Goal: Find specific page/section: Find specific page/section

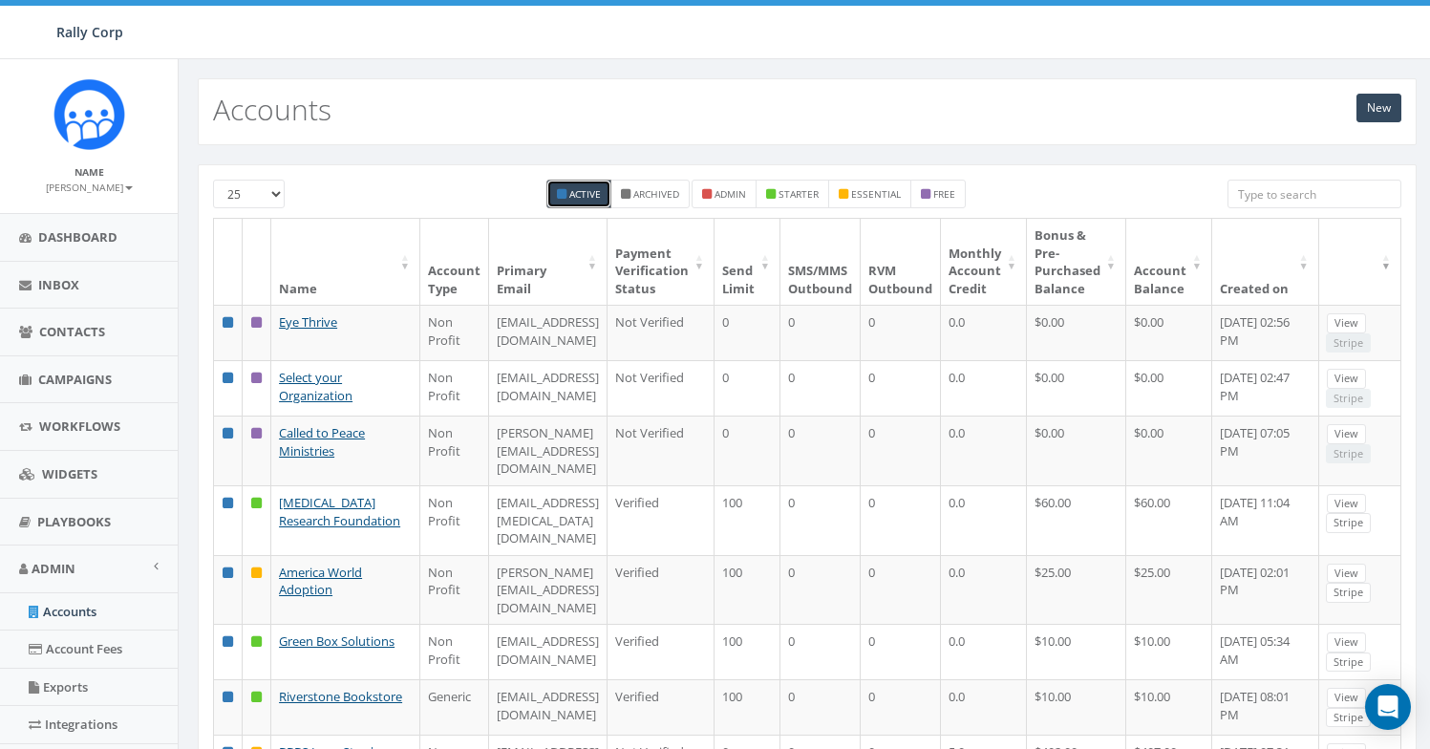
click at [1257, 198] on input "search" at bounding box center [1315, 194] width 174 height 29
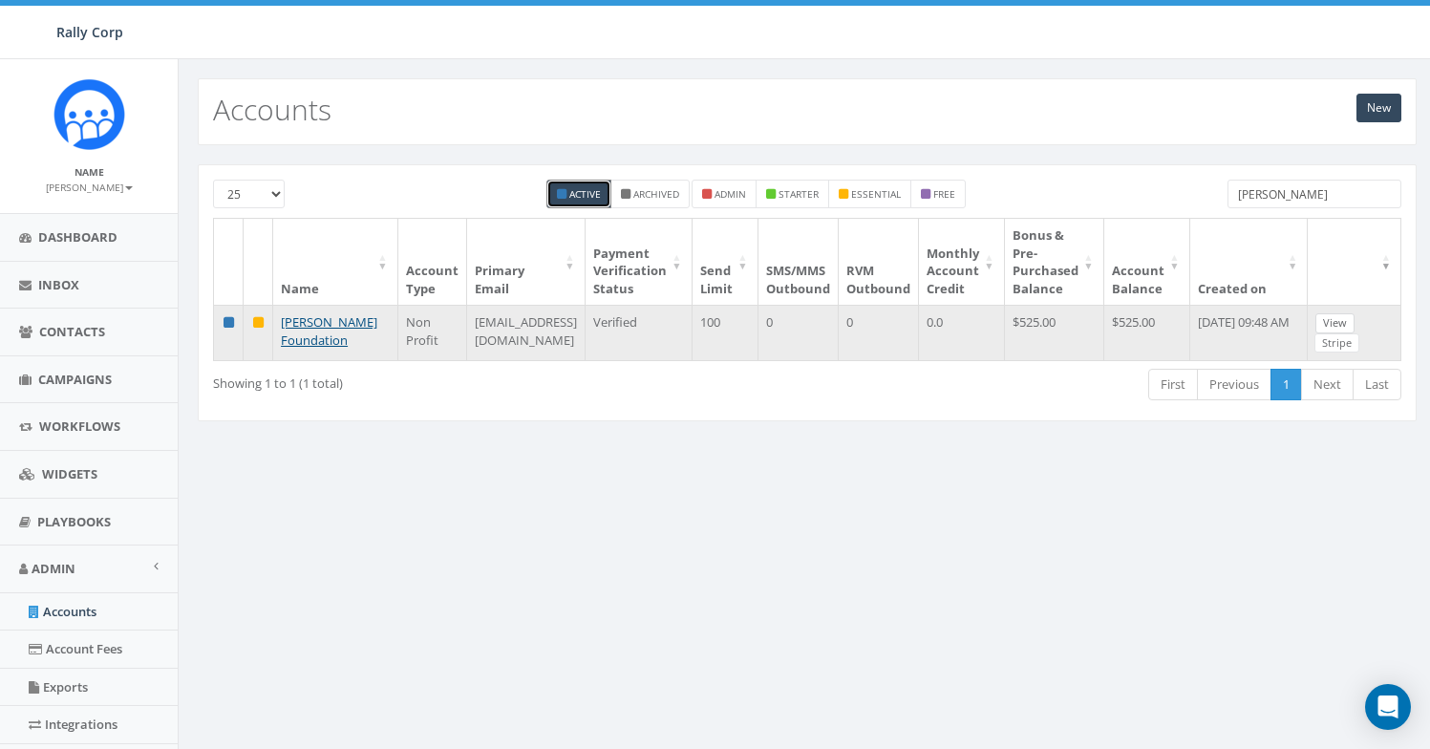
type input "sandra"
click at [1350, 324] on link "View" at bounding box center [1335, 323] width 39 height 20
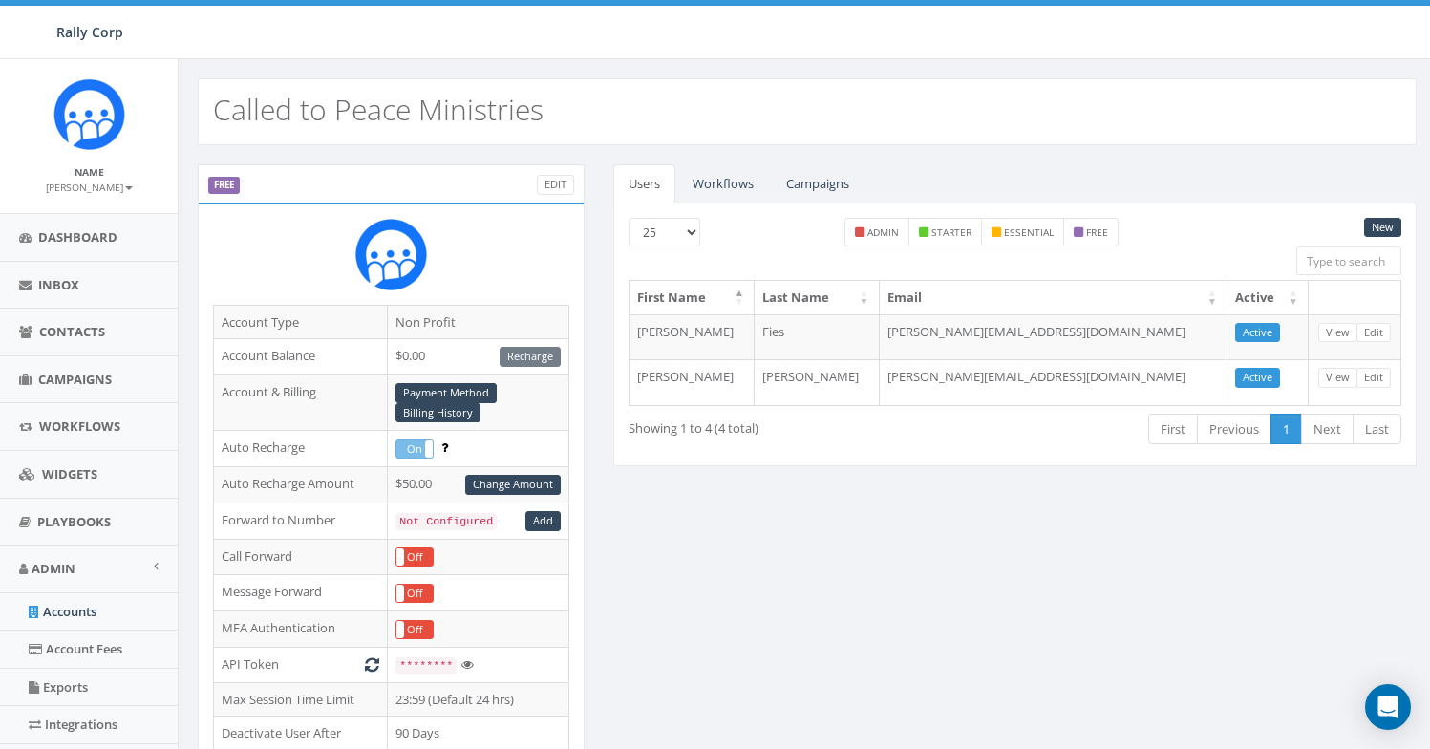
scroll to position [392, 0]
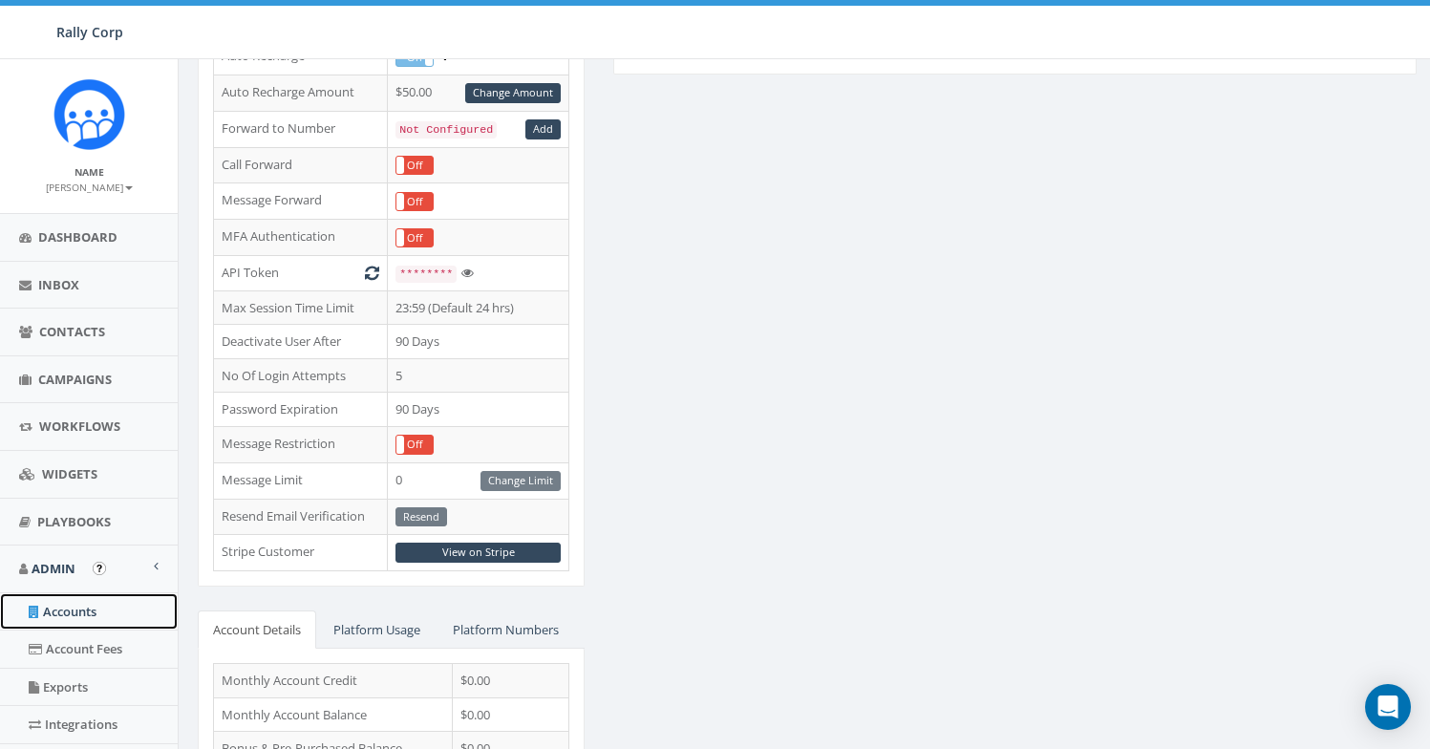
click at [94, 608] on link "Accounts" at bounding box center [89, 611] width 178 height 37
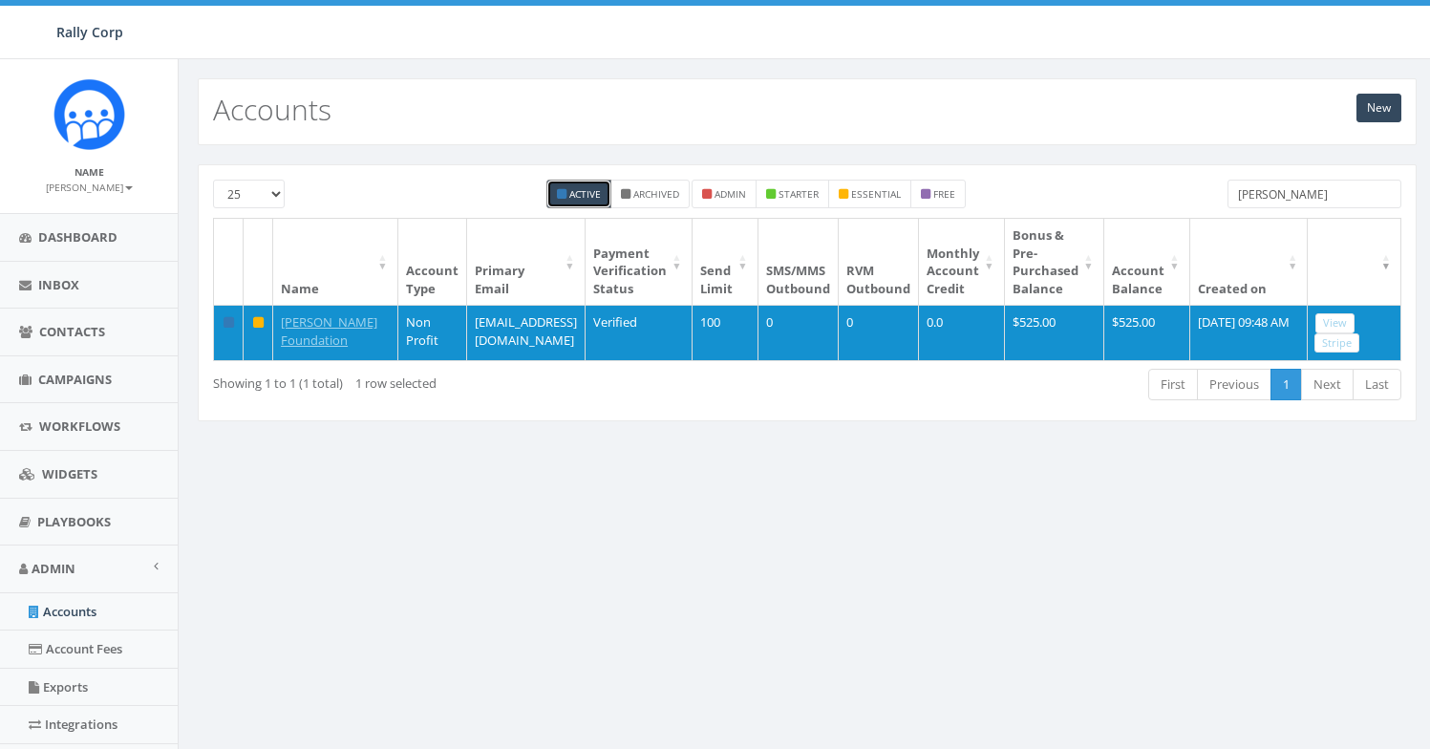
click at [1239, 192] on input "[PERSON_NAME]" at bounding box center [1315, 194] width 174 height 29
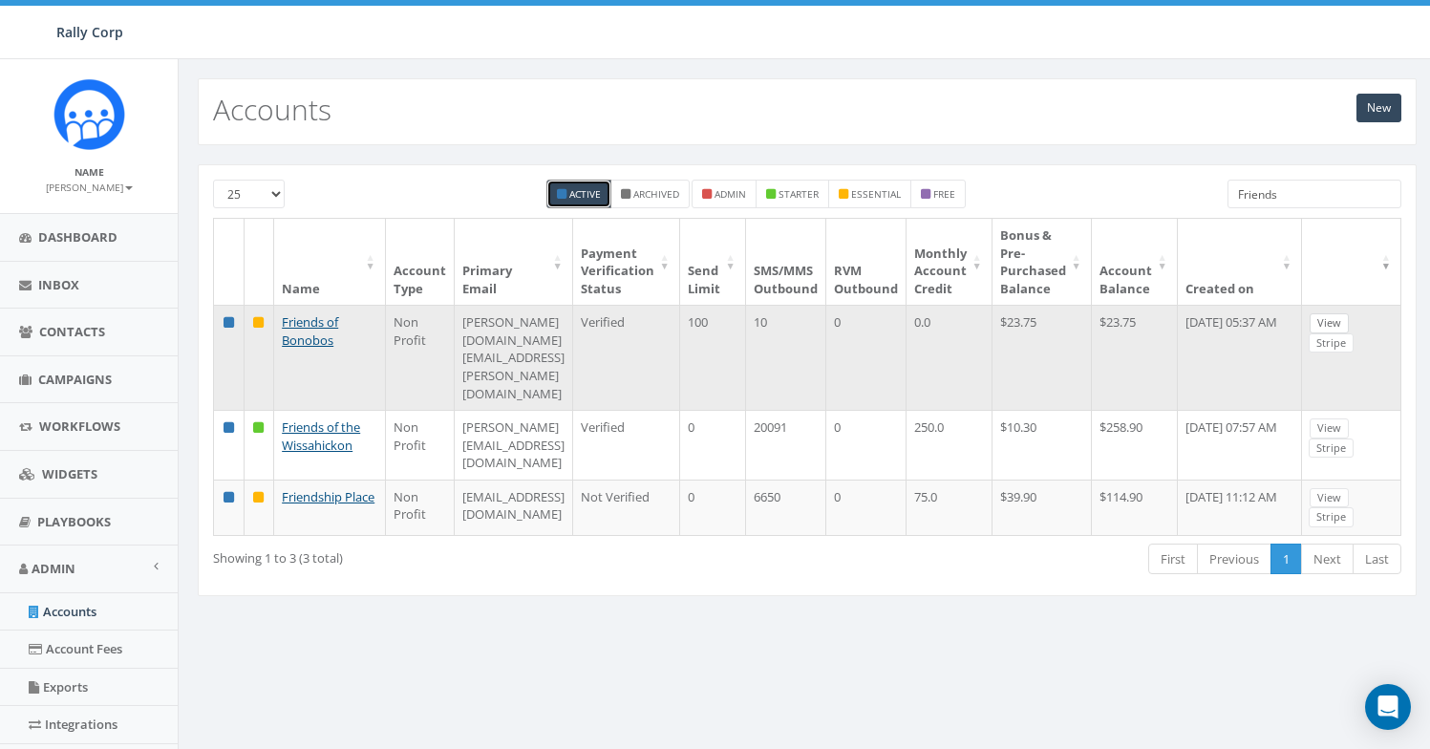
type input "Friends"
click at [1349, 316] on link "View" at bounding box center [1329, 323] width 39 height 20
